Goal: Find specific fact: Find specific page/section

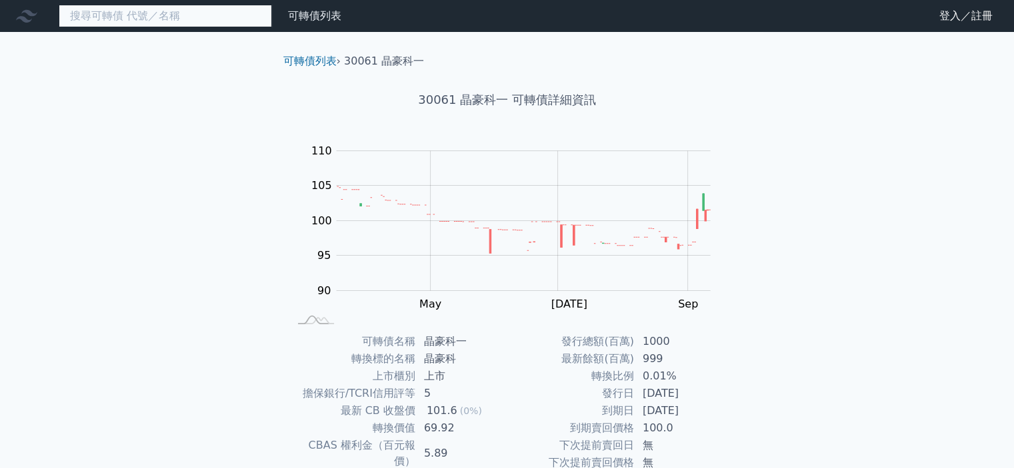
click at [144, 25] on input at bounding box center [165, 16] width 213 height 23
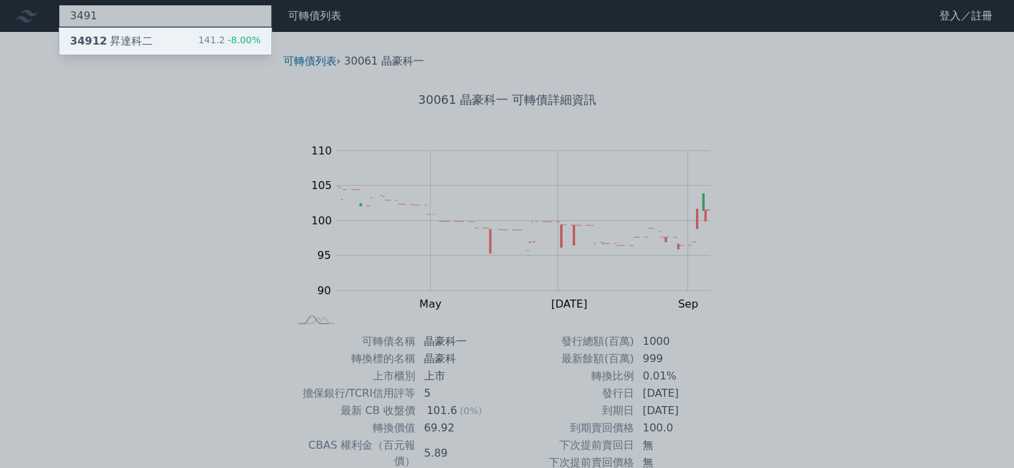
type input "3491"
click at [179, 45] on div "34912 昇達科二 141.2 -8.00%" at bounding box center [165, 41] width 212 height 27
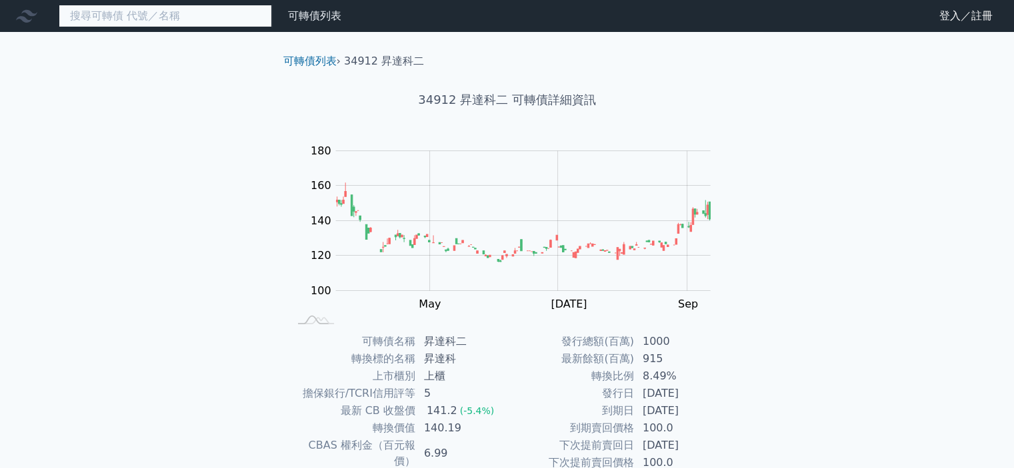
click at [219, 11] on input at bounding box center [165, 16] width 213 height 23
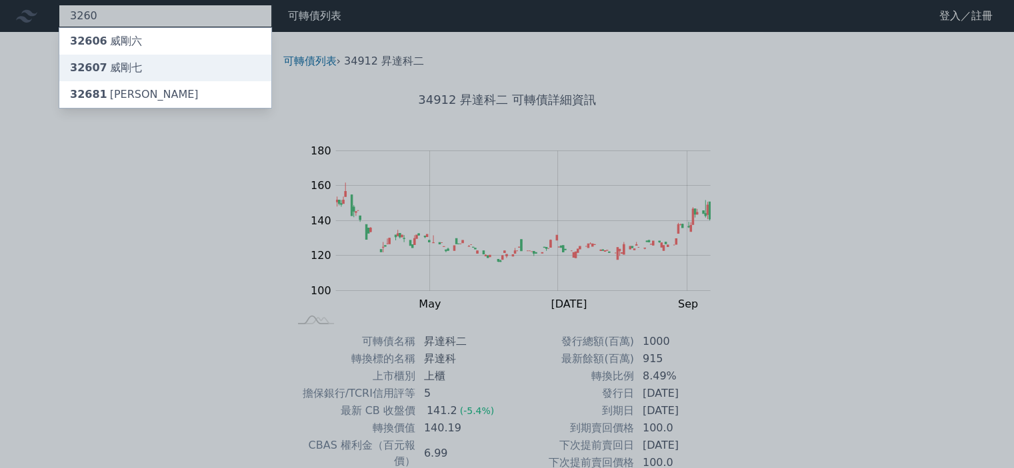
type input "3260"
click at [135, 66] on div "32607 威剛七" at bounding box center [106, 68] width 72 height 16
